Goal: Navigation & Orientation: Find specific page/section

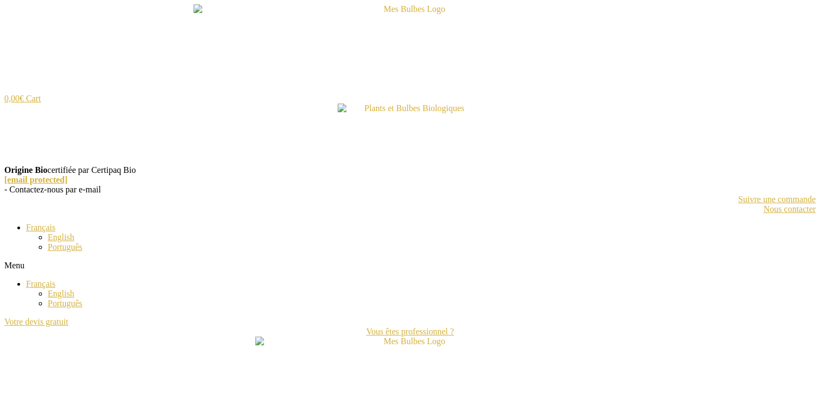
click at [372, 107] on img at bounding box center [409, 134] width 145 height 62
click at [422, 107] on img at bounding box center [409, 134] width 145 height 62
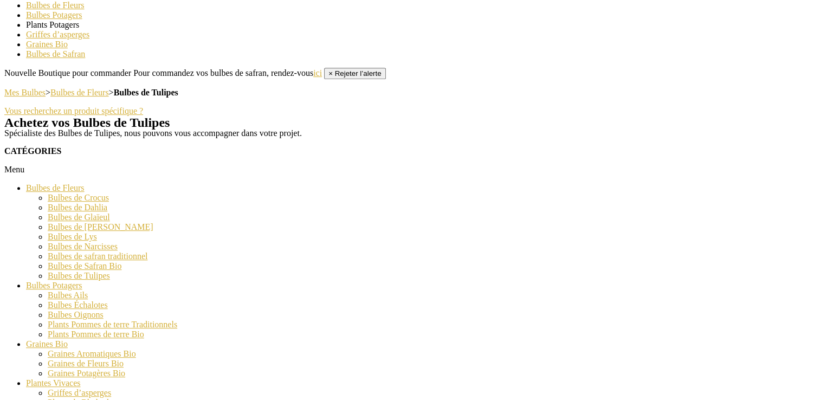
scroll to position [571, 0]
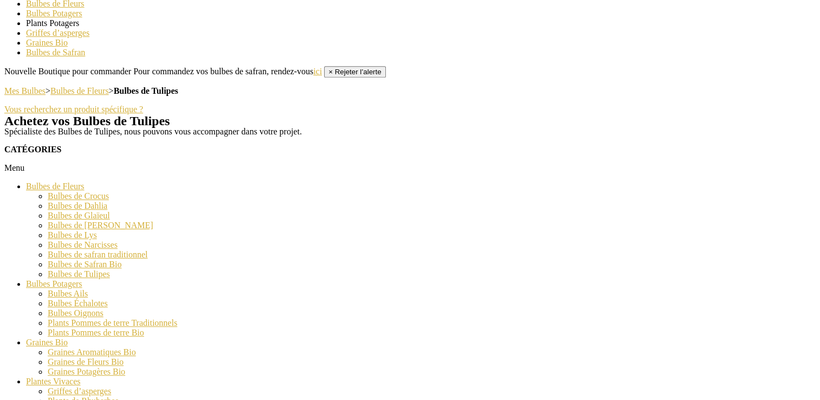
click at [66, 191] on link "Bulbes de Fleurs" at bounding box center [55, 185] width 58 height 9
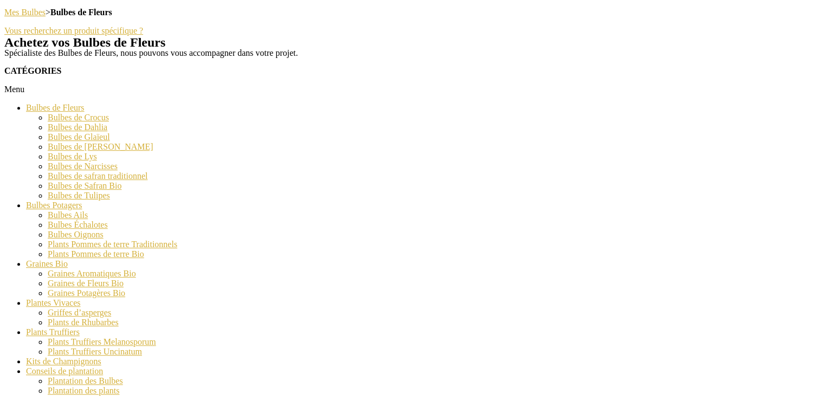
scroll to position [654, 0]
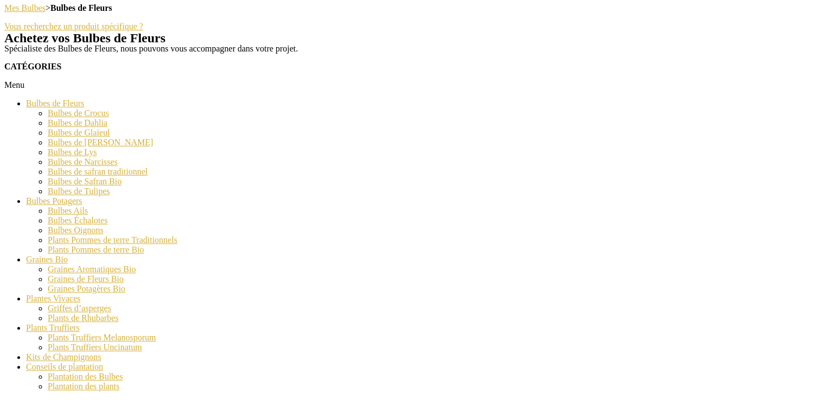
click at [100, 196] on link "Bulbes de Tulipes" at bounding box center [79, 190] width 62 height 9
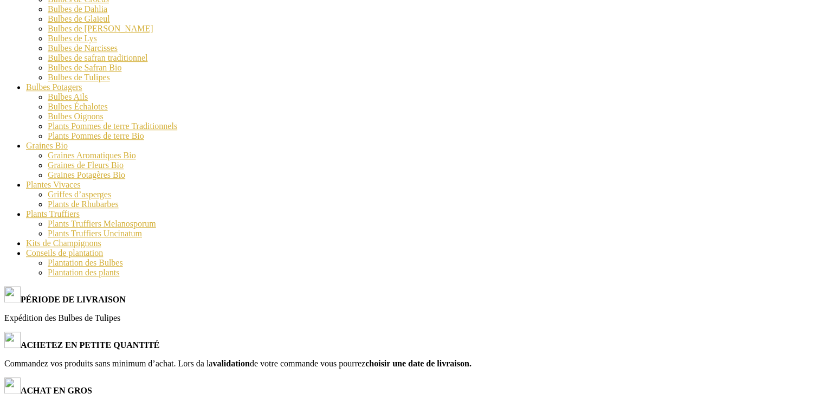
scroll to position [769, 0]
